Goal: Information Seeking & Learning: Learn about a topic

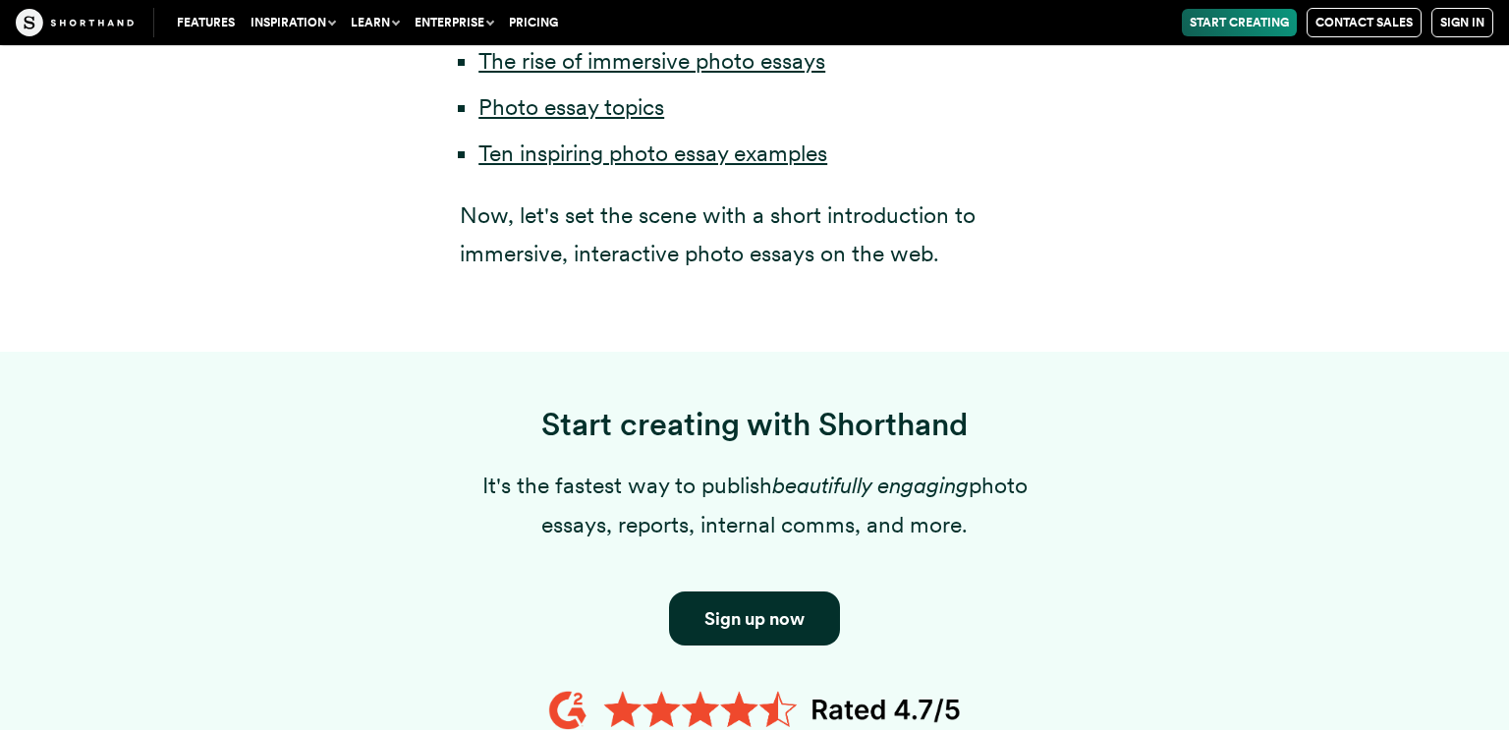
scroll to position [1537, 0]
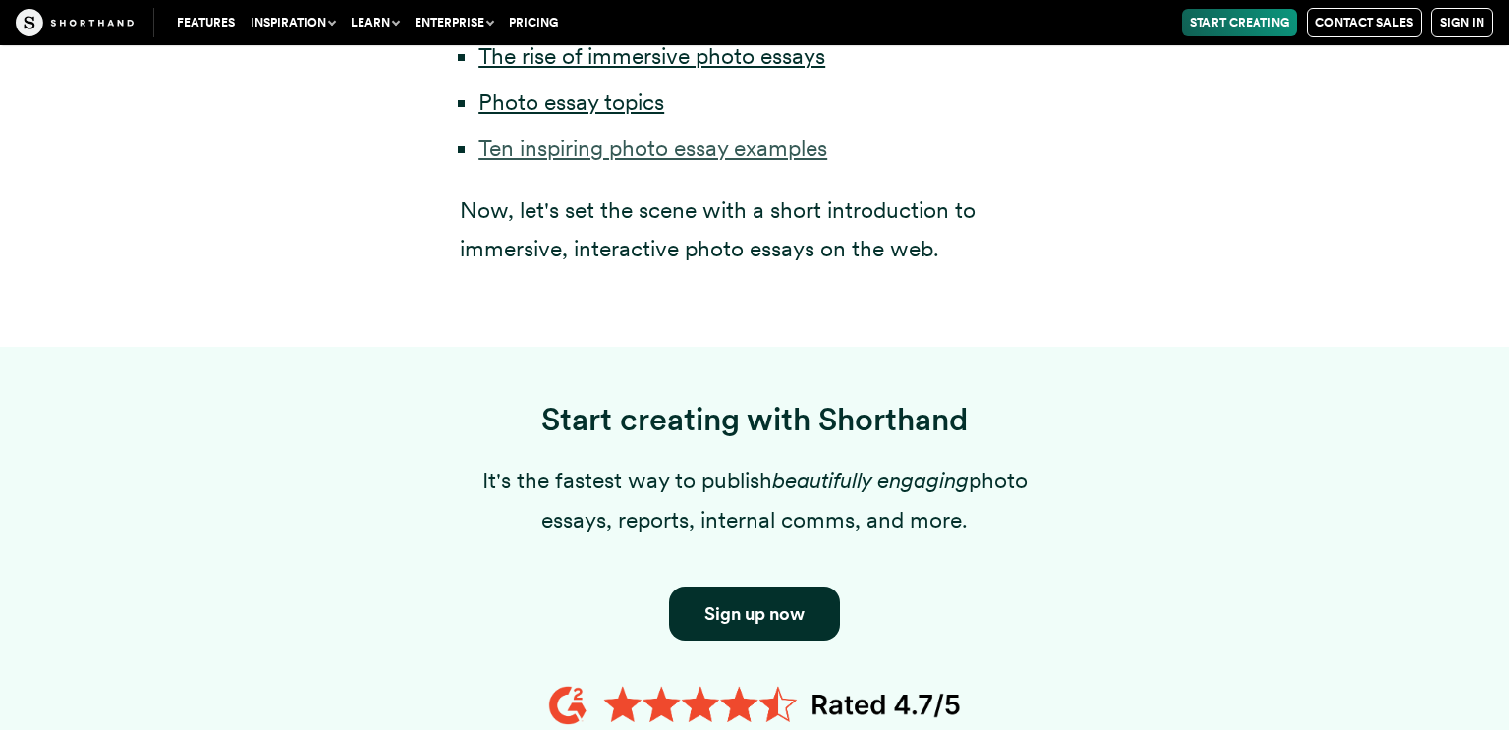
click at [579, 135] on link "Ten inspiring photo essay examples" at bounding box center [652, 149] width 349 height 28
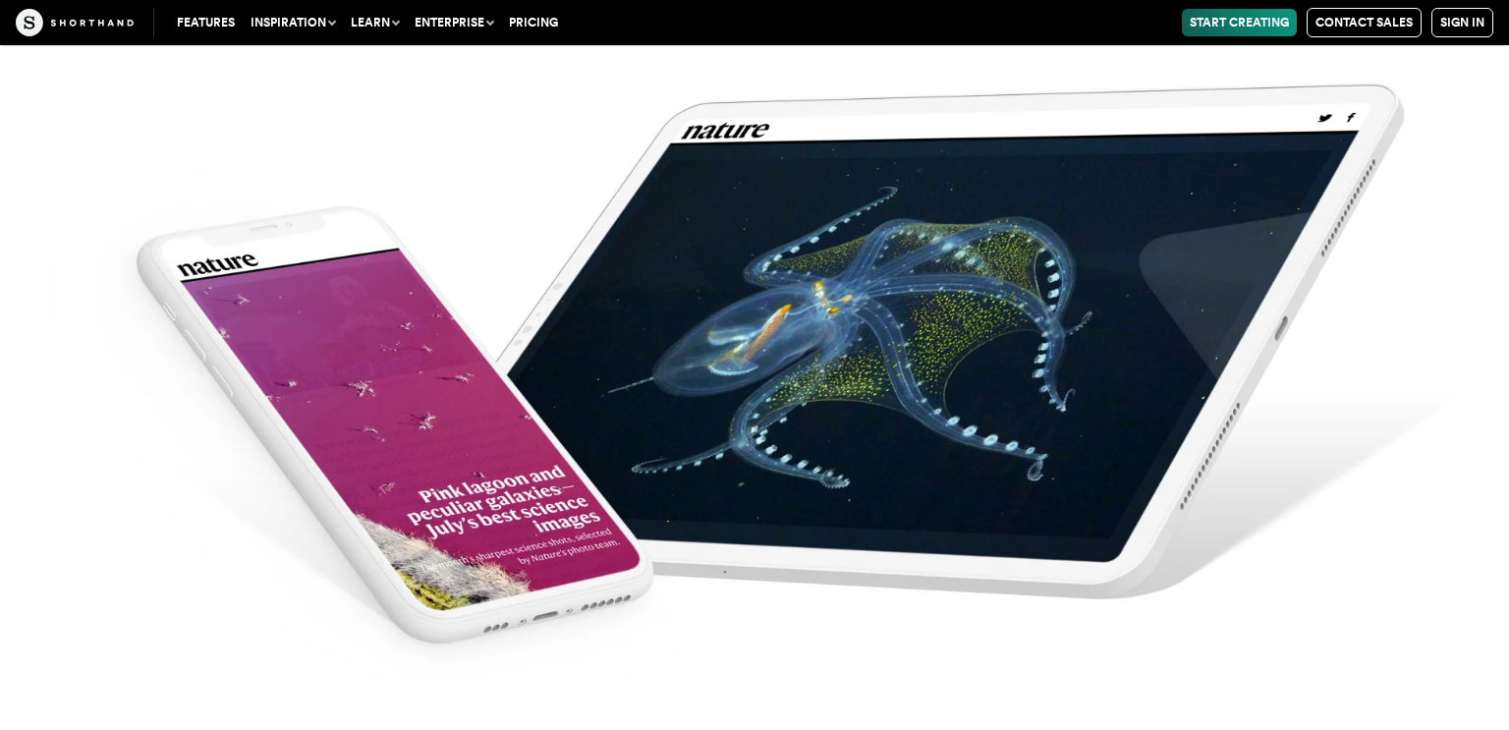
scroll to position [7514, 0]
click at [475, 409] on img at bounding box center [754, 365] width 1509 height 730
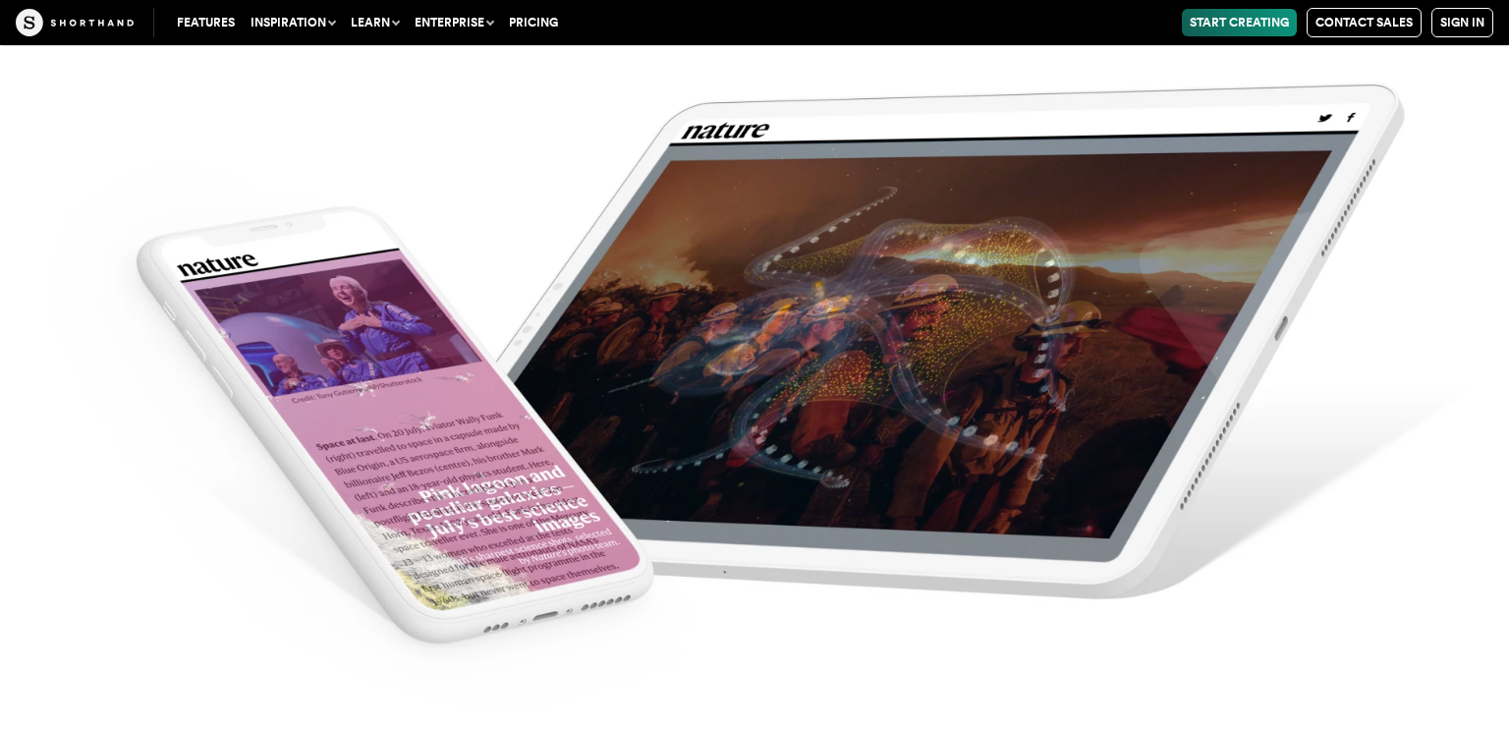
scroll to position [7869, 0]
click at [526, 456] on img at bounding box center [754, 365] width 1509 height 730
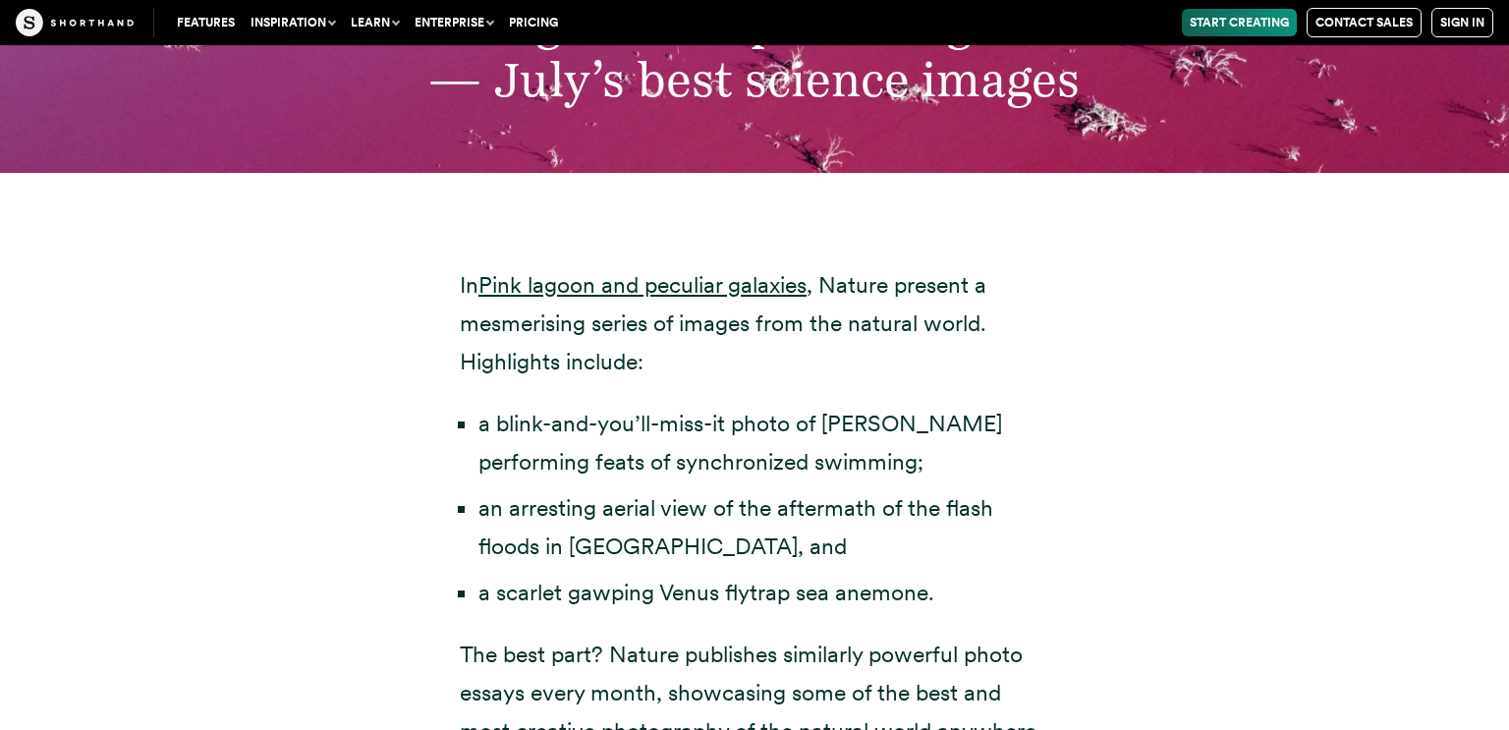
scroll to position [6557, 0]
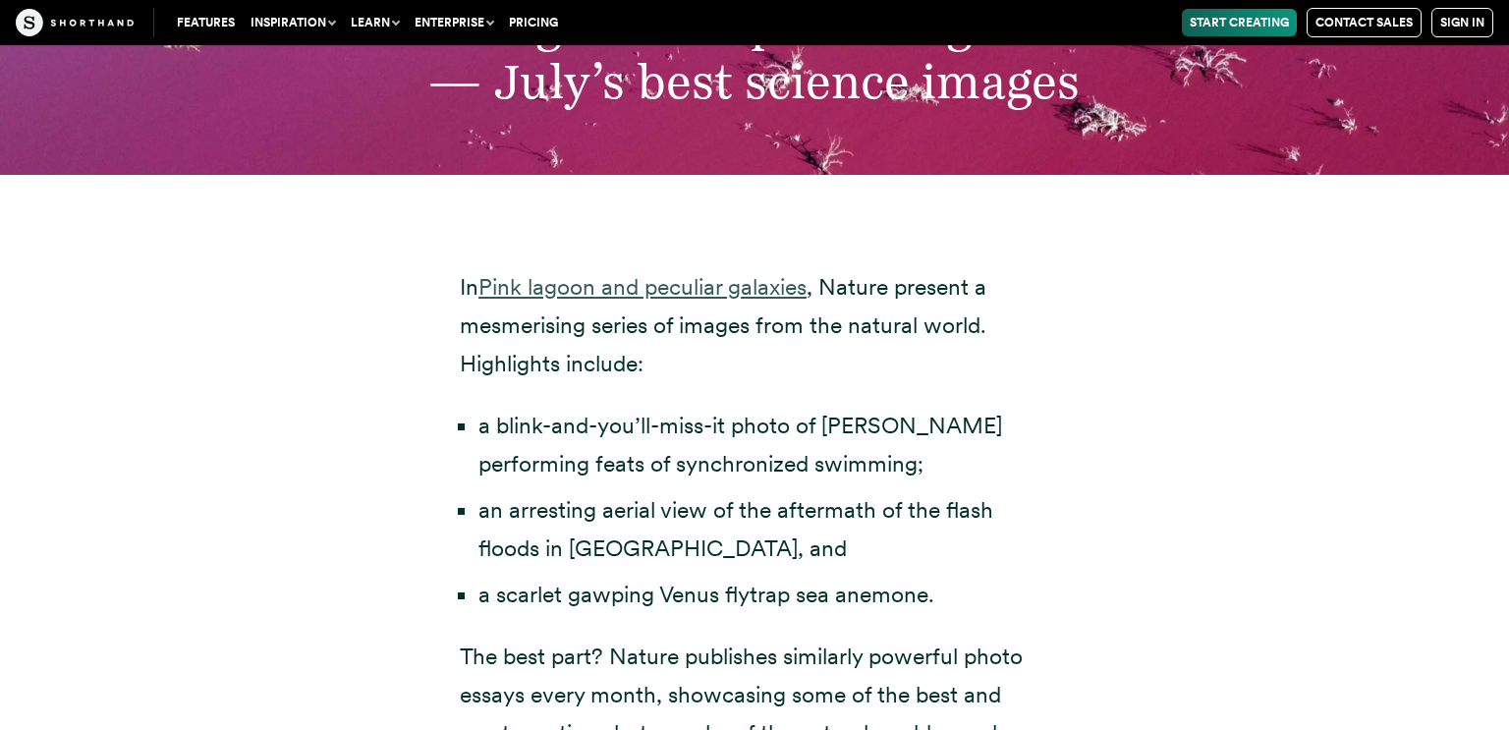
click at [609, 273] on link "Pink lagoon and peculiar galaxies" at bounding box center [642, 287] width 328 height 28
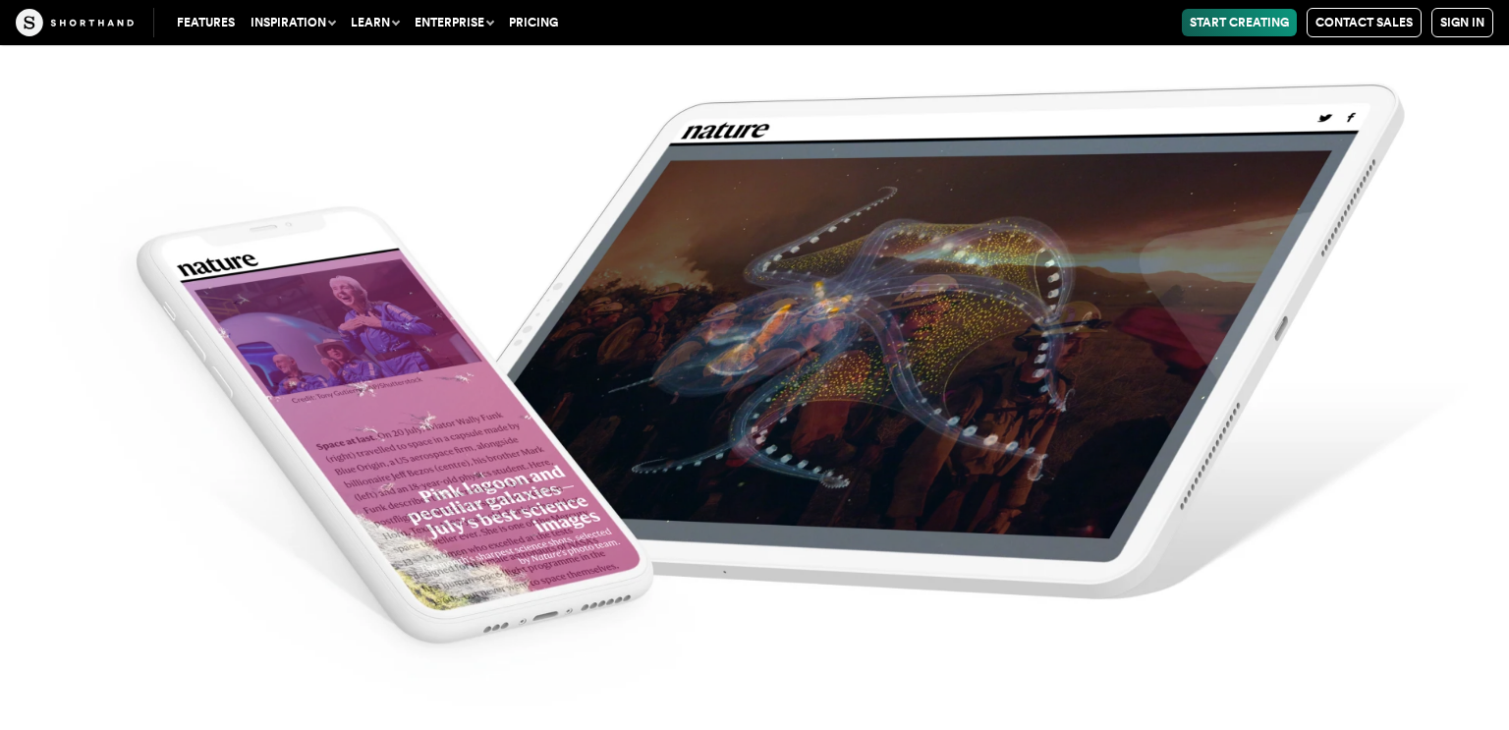
scroll to position [7764, 0]
click at [566, 488] on img at bounding box center [754, 365] width 1509 height 730
click at [716, 470] on img at bounding box center [754, 365] width 1509 height 730
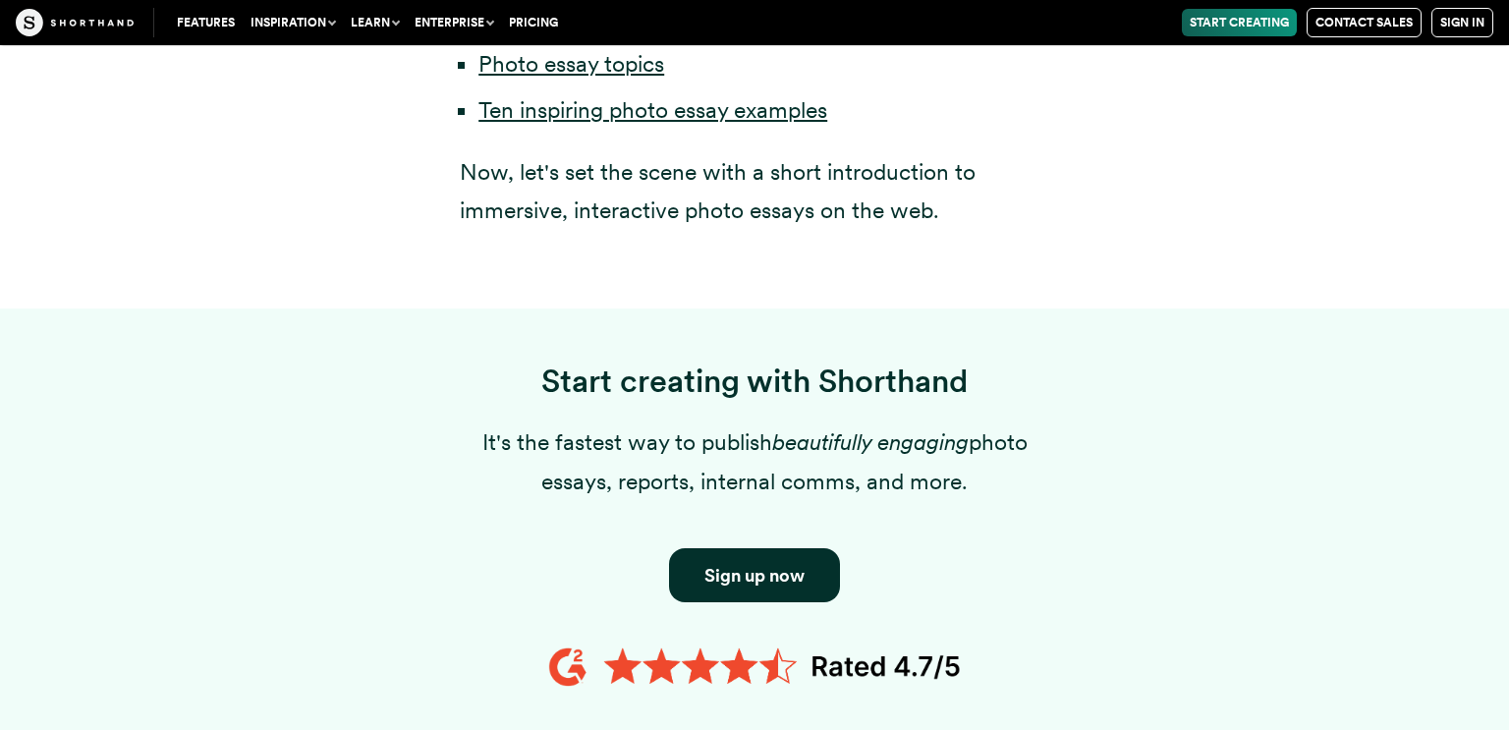
scroll to position [1536, 0]
